Goal: Task Accomplishment & Management: Manage account settings

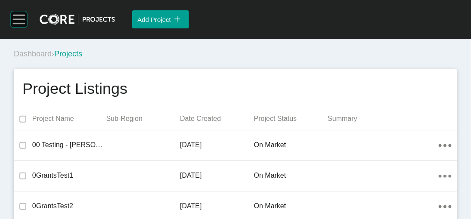
click at [15, 28] on rect at bounding box center [19, 19] width 16 height 16
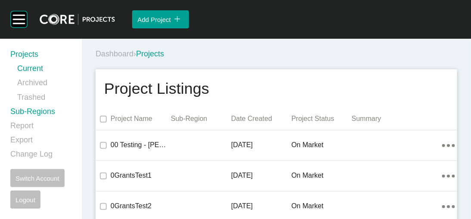
click at [25, 121] on link "Sub-Regions" at bounding box center [40, 113] width 61 height 14
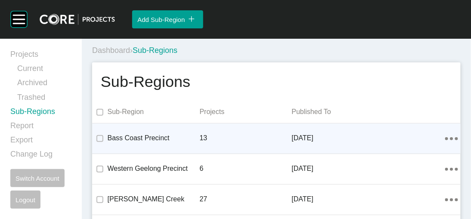
scroll to position [697, 0]
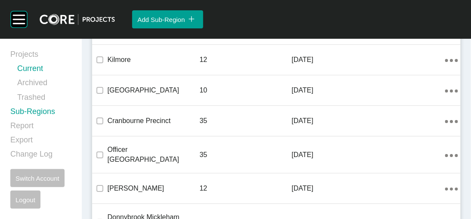
click at [51, 73] on link "Current" at bounding box center [44, 70] width 54 height 14
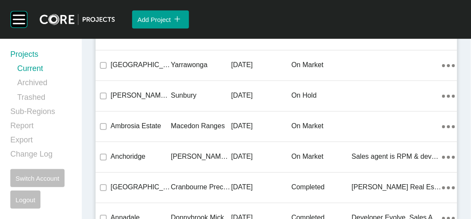
scroll to position [24109, 0]
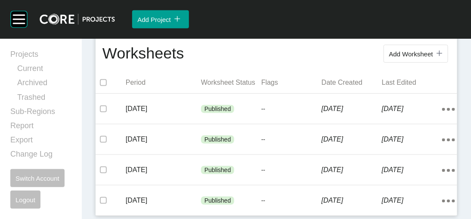
scroll to position [229, 0]
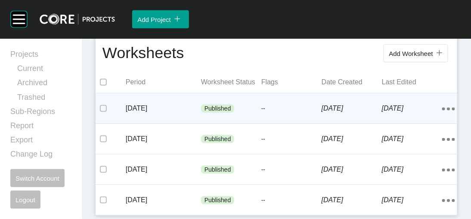
click at [401, 113] on p "[DATE]" at bounding box center [412, 108] width 60 height 9
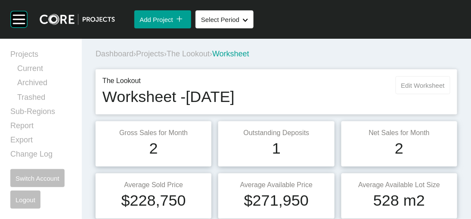
click at [402, 89] on span "Edit Worksheet" at bounding box center [424, 85] width 44 height 7
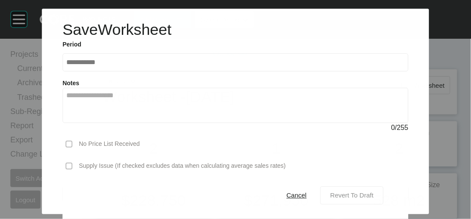
click at [372, 192] on span "Revert To Draft" at bounding box center [352, 195] width 44 height 7
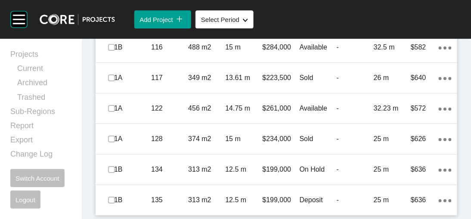
scroll to position [895, 0]
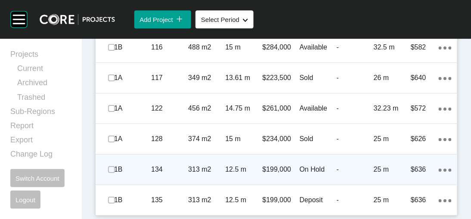
click at [374, 165] on p "25 m" at bounding box center [392, 169] width 37 height 9
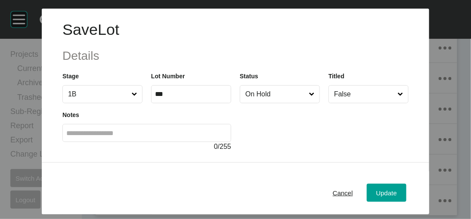
click at [284, 103] on input "On Hold" at bounding box center [276, 94] width 64 height 17
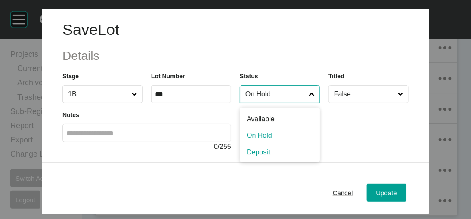
scroll to position [11, 0]
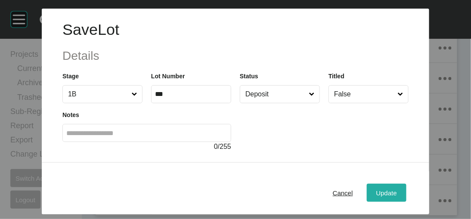
click at [398, 190] on div "Update" at bounding box center [386, 193] width 25 height 12
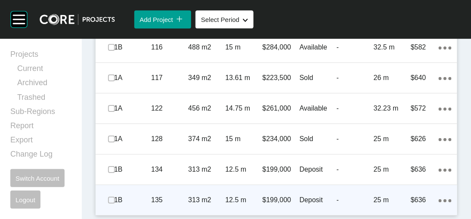
click at [337, 196] on p "-" at bounding box center [355, 200] width 37 height 9
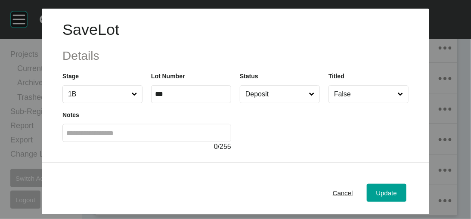
click at [282, 103] on input "Deposit" at bounding box center [276, 94] width 64 height 17
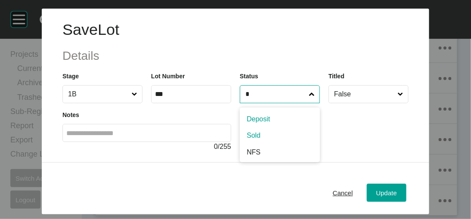
type input "*"
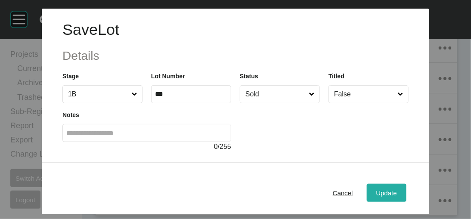
click at [397, 190] on span "Update" at bounding box center [387, 193] width 21 height 7
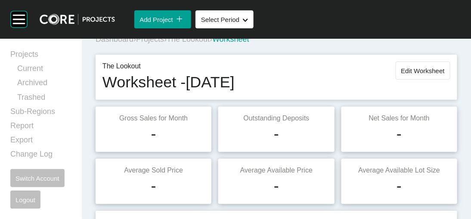
scroll to position [0, 0]
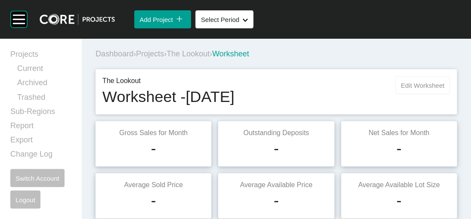
click at [402, 89] on span "Edit Worksheet" at bounding box center [424, 85] width 44 height 7
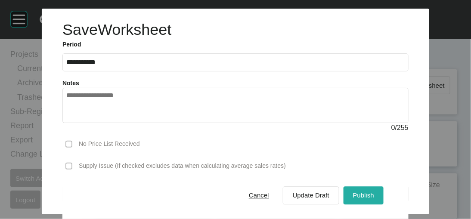
click at [374, 192] on span "Publish" at bounding box center [363, 195] width 21 height 7
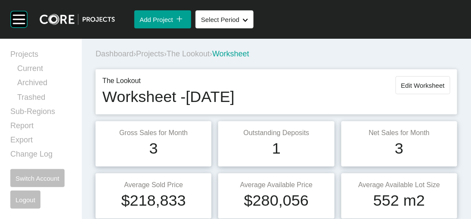
click at [164, 58] on span "Projects" at bounding box center [150, 54] width 28 height 9
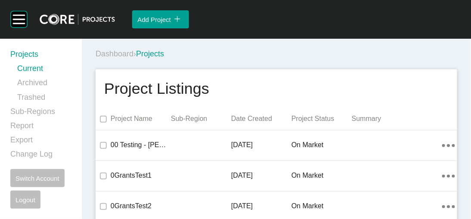
scroll to position [13324, 0]
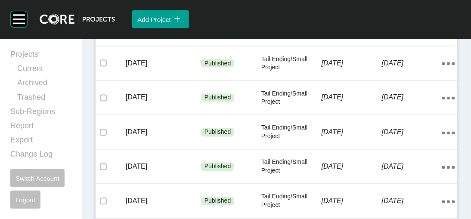
scroll to position [313, 0]
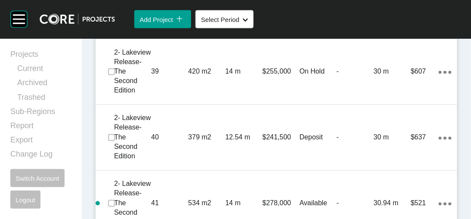
scroll to position [1118, 0]
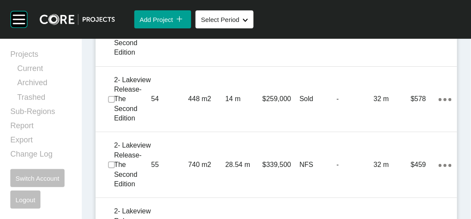
scroll to position [1694, 0]
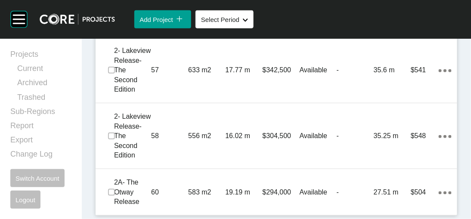
scroll to position [2413, 0]
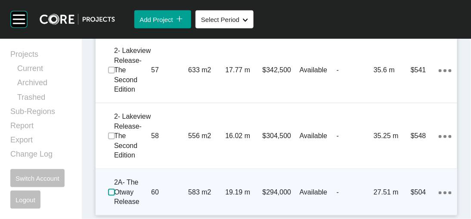
click at [115, 189] on label at bounding box center [111, 192] width 7 height 7
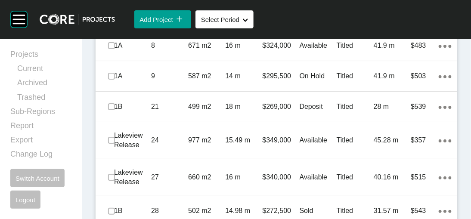
scroll to position [728, 0]
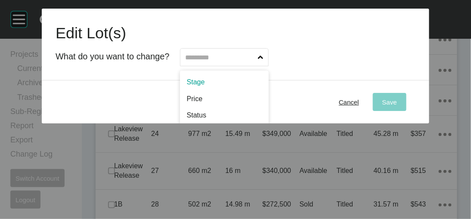
click at [256, 66] on input "text" at bounding box center [220, 57] width 72 height 17
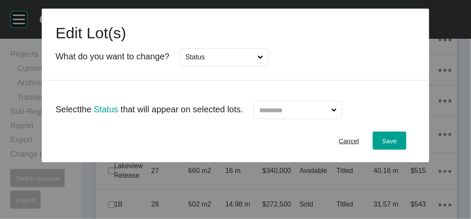
click at [303, 119] on input "text" at bounding box center [294, 110] width 72 height 17
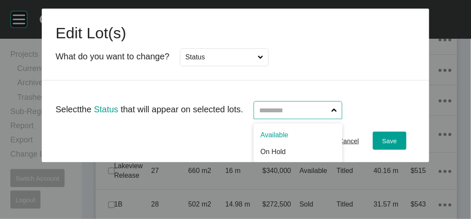
click at [417, 112] on div "Select the Status that will appear on selected lots. Available On Hold Deposit …" at bounding box center [236, 100] width 388 height 39
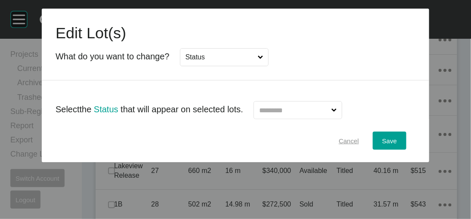
click at [359, 145] on span "Cancel" at bounding box center [349, 140] width 20 height 7
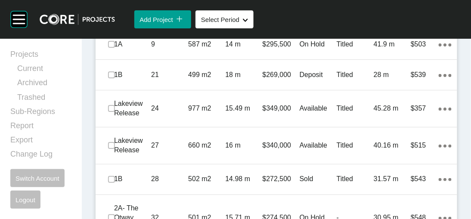
scroll to position [696, 0]
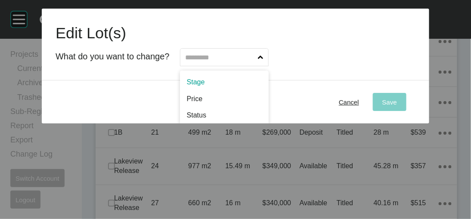
click at [249, 66] on input "text" at bounding box center [220, 57] width 72 height 17
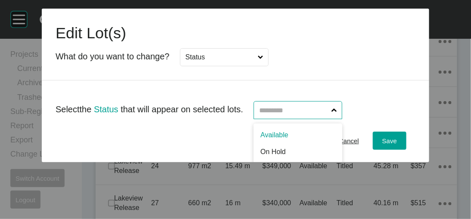
click at [289, 119] on input "text" at bounding box center [294, 110] width 72 height 17
type input "***"
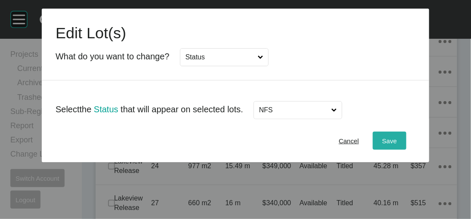
click at [397, 145] on span "Save" at bounding box center [390, 140] width 15 height 7
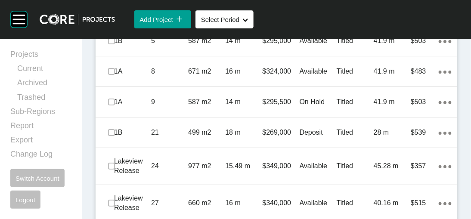
scroll to position [2224, 0]
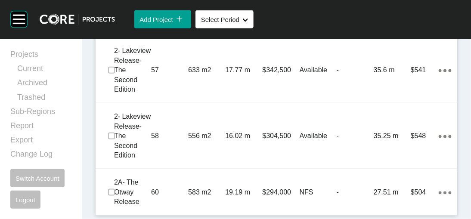
click at [264, 37] on div "2- Lakeview Release- The Second Edition 56 837 m2 20.5 m $384,500 Available - 3…" at bounding box center [277, 4] width 362 height 65
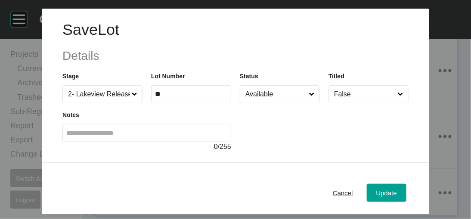
click at [268, 103] on input "Available" at bounding box center [276, 94] width 64 height 17
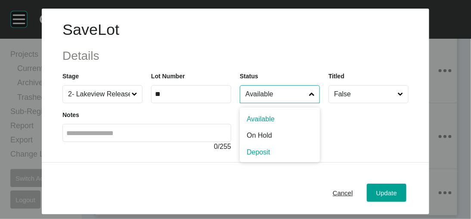
scroll to position [11, 0]
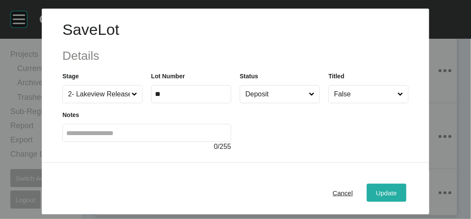
click at [397, 189] on div "Update" at bounding box center [386, 193] width 25 height 12
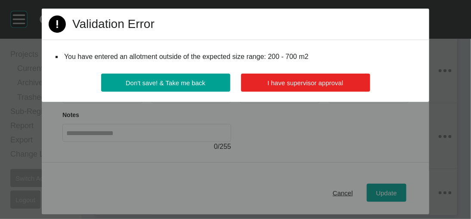
click at [343, 87] on span "I have supervisor approval" at bounding box center [306, 82] width 76 height 7
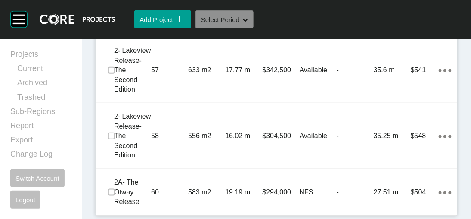
scroll to position [1375, 0]
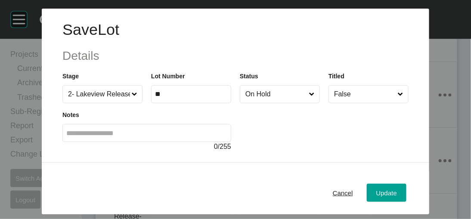
click at [275, 103] on input "On Hold" at bounding box center [276, 94] width 64 height 17
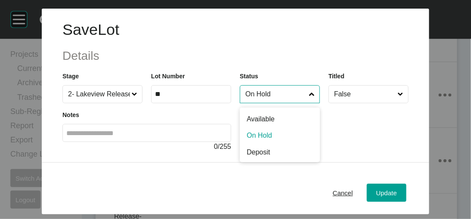
scroll to position [11, 0]
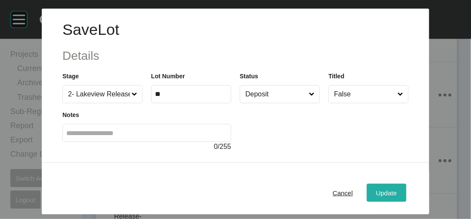
click at [397, 190] on span "Update" at bounding box center [387, 193] width 21 height 7
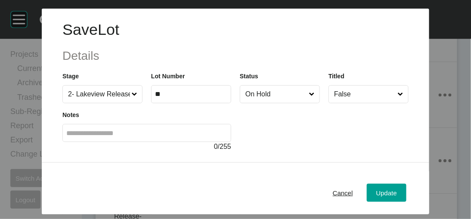
click at [258, 103] on input "On Hold" at bounding box center [276, 94] width 64 height 17
click at [388, 186] on button "Update" at bounding box center [387, 193] width 40 height 18
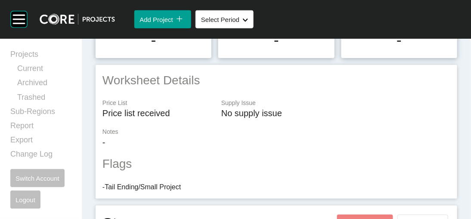
scroll to position [0, 0]
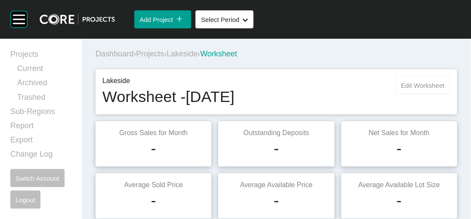
click at [417, 89] on span "Edit Worksheet" at bounding box center [424, 85] width 44 height 7
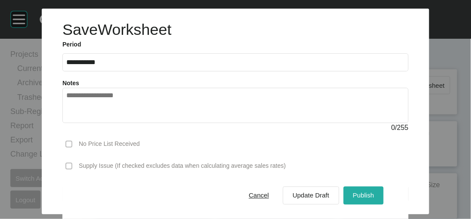
click at [374, 192] on span "Publish" at bounding box center [363, 195] width 21 height 7
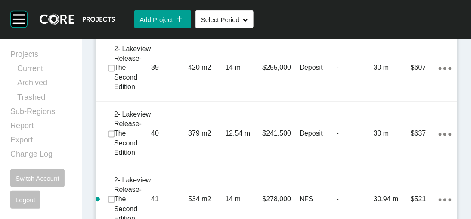
scroll to position [1130, 0]
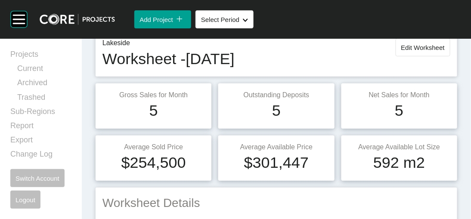
scroll to position [0, 0]
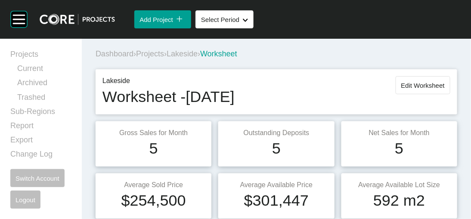
click at [159, 58] on span "Projects" at bounding box center [150, 54] width 28 height 9
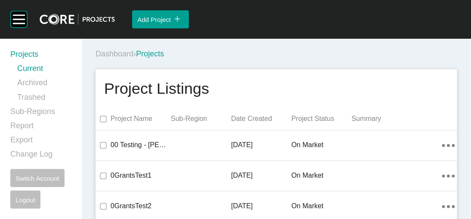
scroll to position [24193, 0]
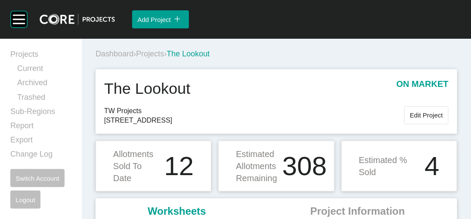
scroll to position [192, 0]
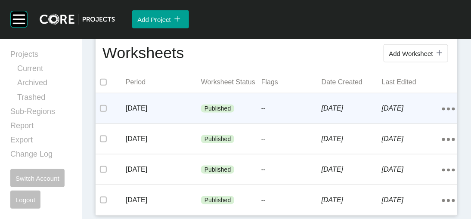
click at [253, 124] on div "[DATE] Published -- [DATE] [DATE] Action Menu Dots Copy 6 Created with Sketch." at bounding box center [277, 108] width 362 height 30
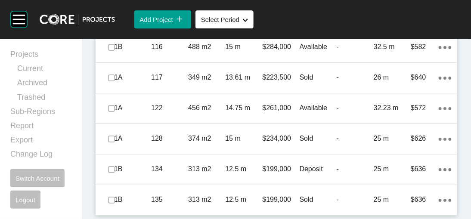
scroll to position [894, 0]
click at [21, 121] on link "Sub-Regions" at bounding box center [40, 113] width 61 height 14
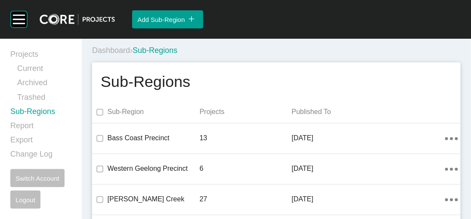
scroll to position [697, 0]
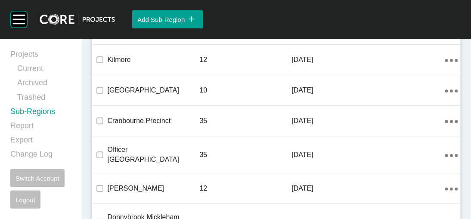
click at [405, 117] on link "Edit" at bounding box center [403, 110] width 23 height 13
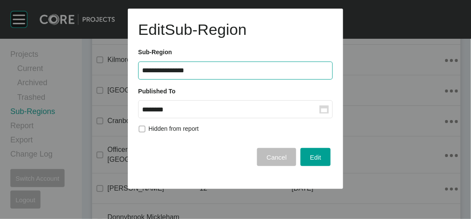
click at [216, 113] on input "********" at bounding box center [231, 109] width 178 height 7
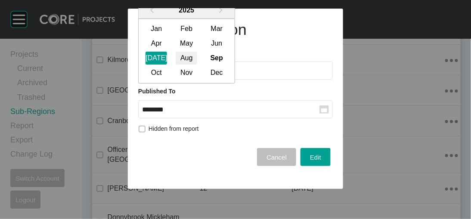
click at [197, 65] on div "Aug" at bounding box center [187, 58] width 22 height 13
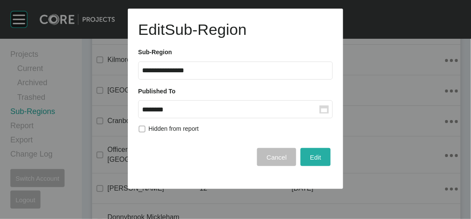
click at [308, 163] on div "Edit" at bounding box center [316, 158] width 16 height 12
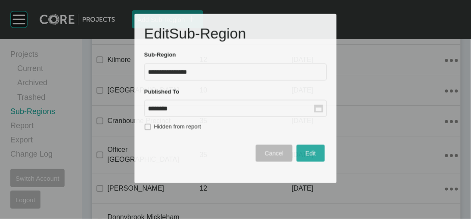
scroll to position [692, 0]
